Goal: Task Accomplishment & Management: Use online tool/utility

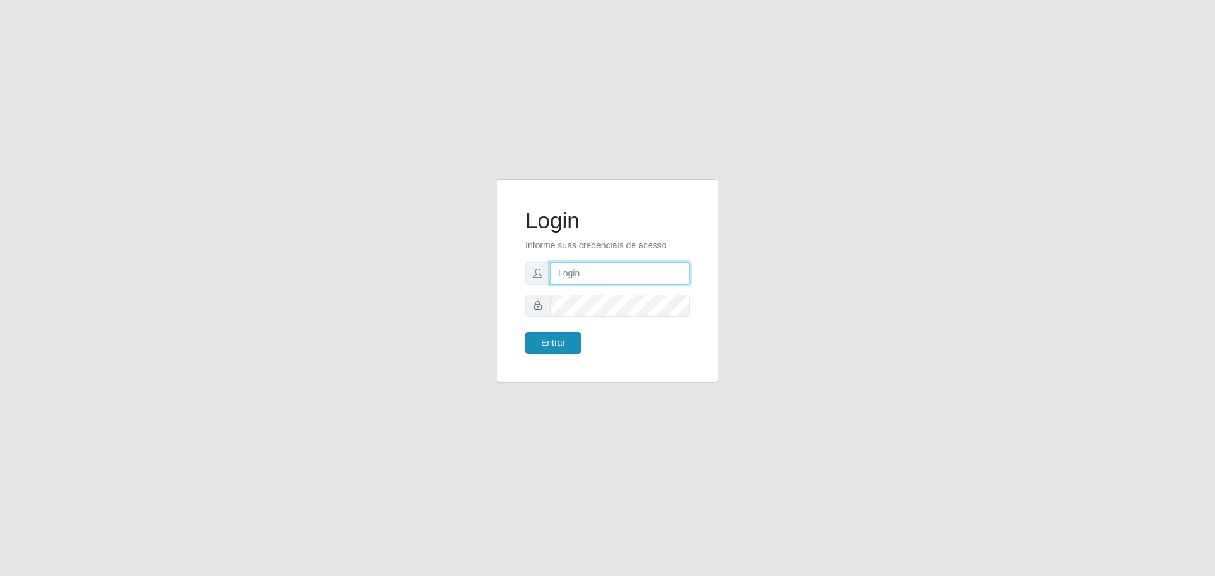
type input "[EMAIL_ADDRESS][DOMAIN_NAME]"
click at [564, 345] on button "Entrar" at bounding box center [553, 343] width 56 height 22
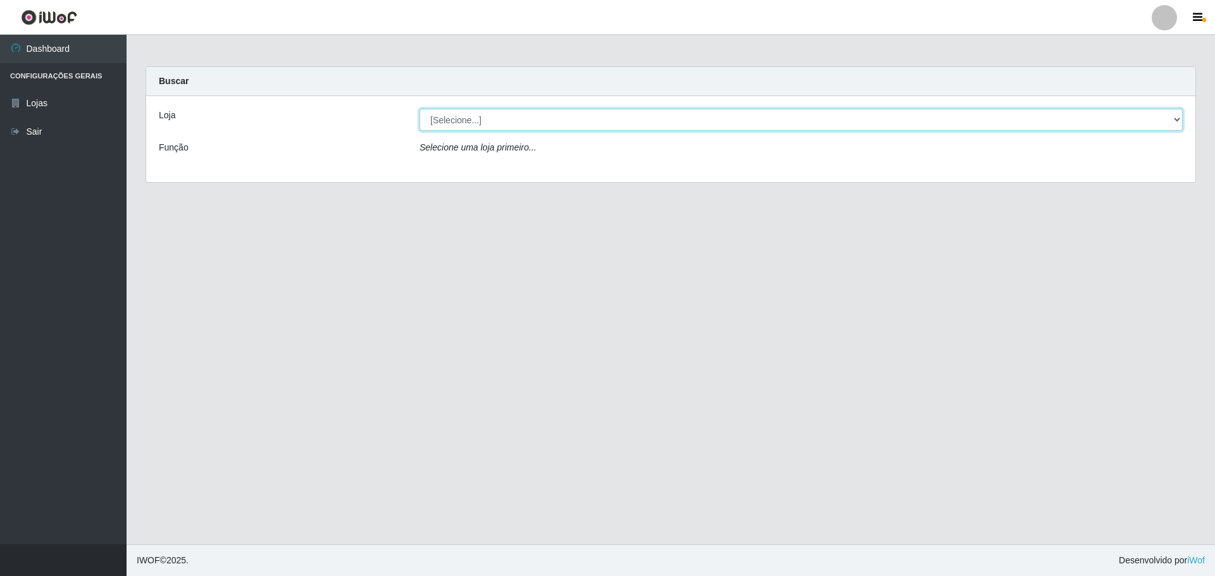
click at [538, 116] on select "[Selecione...] [GEOGRAPHIC_DATA] - [GEOGRAPHIC_DATA][DATE]" at bounding box center [800, 120] width 763 height 22
select select "527"
click at [419, 109] on select "[Selecione...] [GEOGRAPHIC_DATA] - [GEOGRAPHIC_DATA][DATE]" at bounding box center [800, 120] width 763 height 22
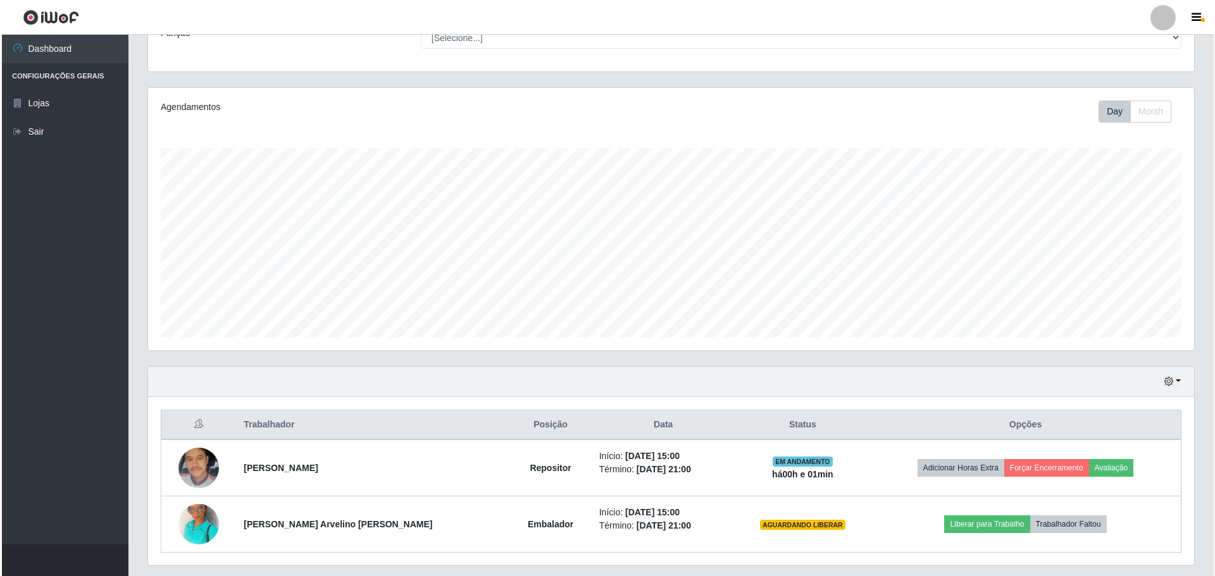
scroll to position [151, 0]
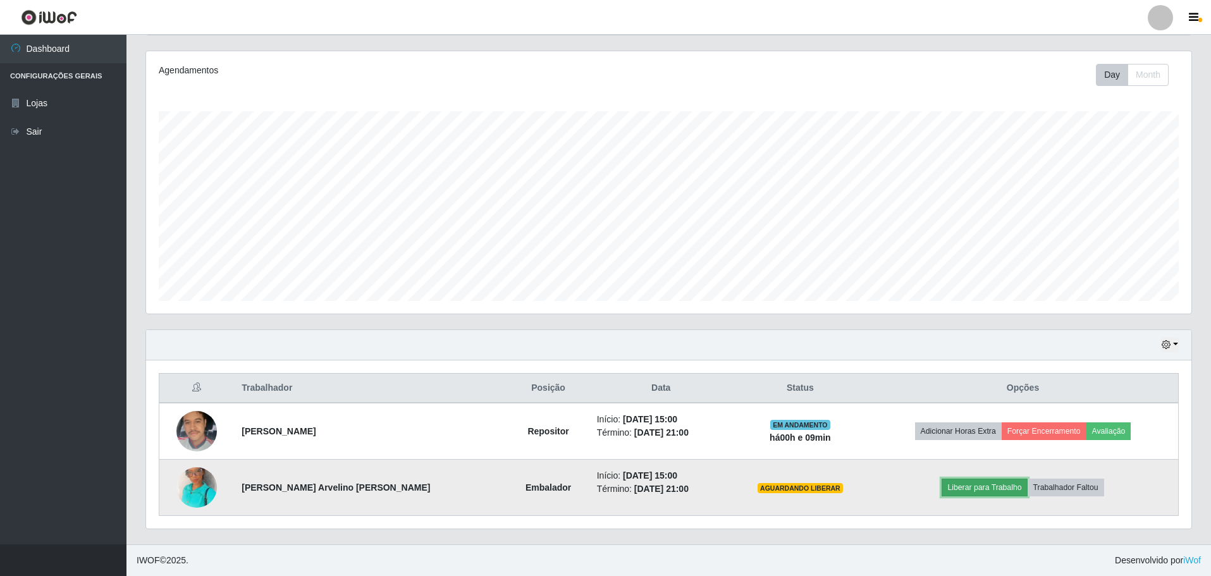
click at [957, 488] on button "Liberar para Trabalho" at bounding box center [984, 488] width 85 height 18
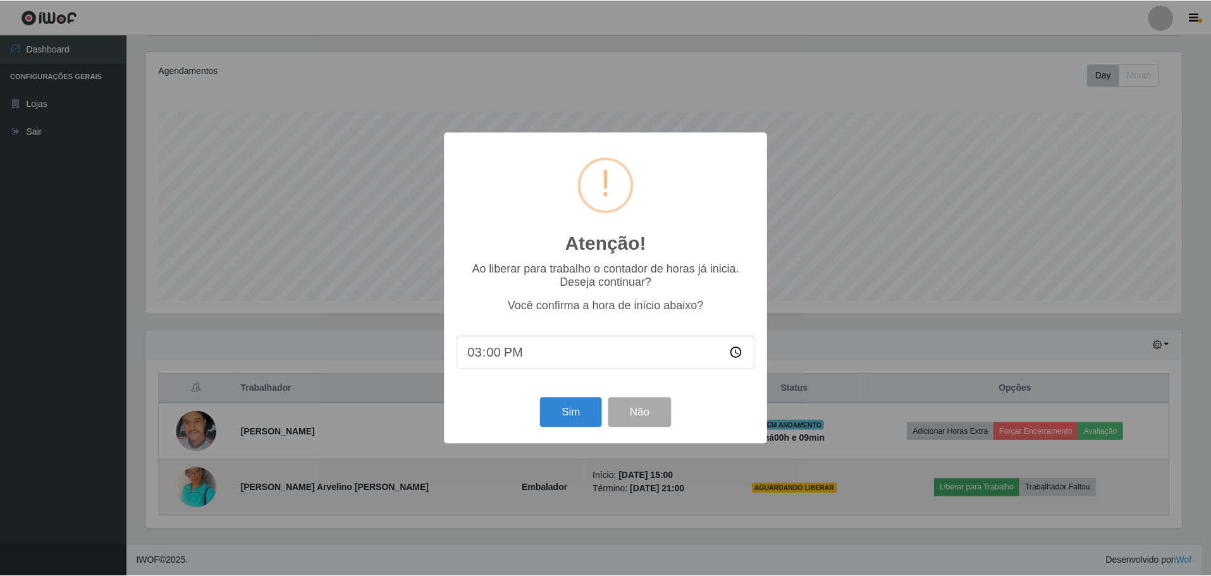
scroll to position [263, 1039]
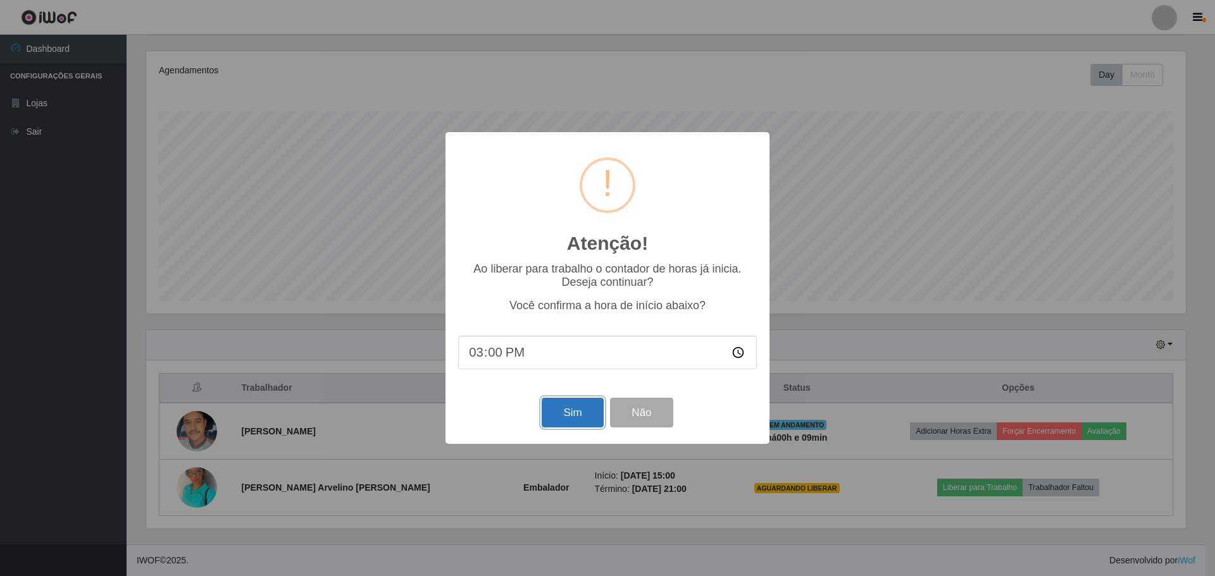
click at [560, 416] on button "Sim" at bounding box center [571, 413] width 61 height 30
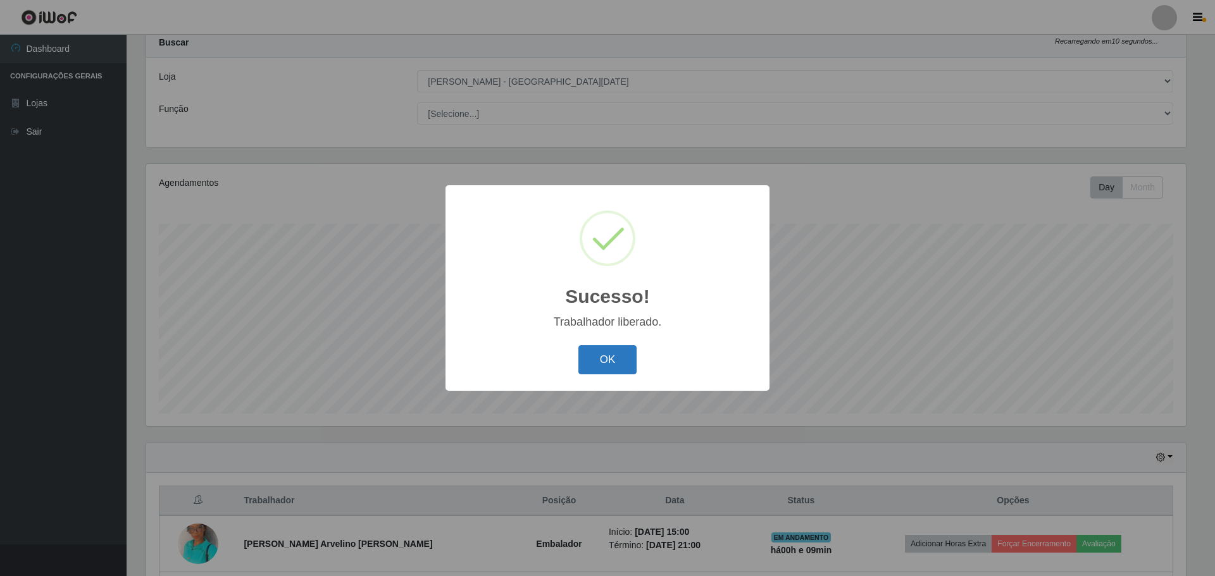
click at [609, 354] on button "OK" at bounding box center [607, 360] width 59 height 30
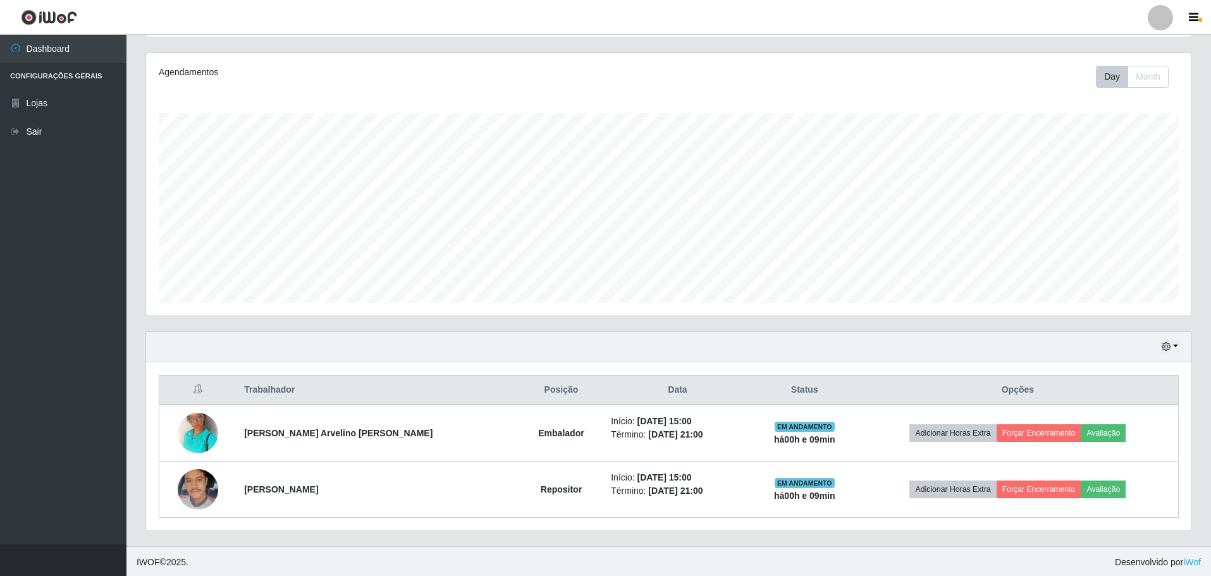
scroll to position [151, 0]
